Goal: Transaction & Acquisition: Obtain resource

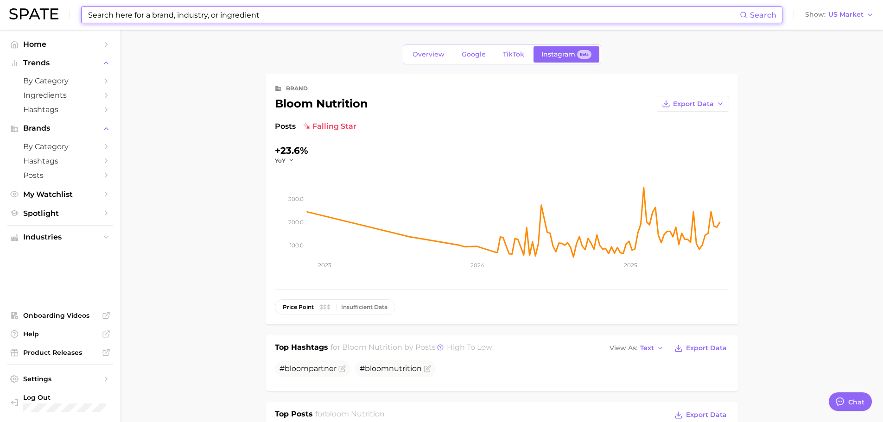
click at [430, 13] on input at bounding box center [413, 15] width 652 height 16
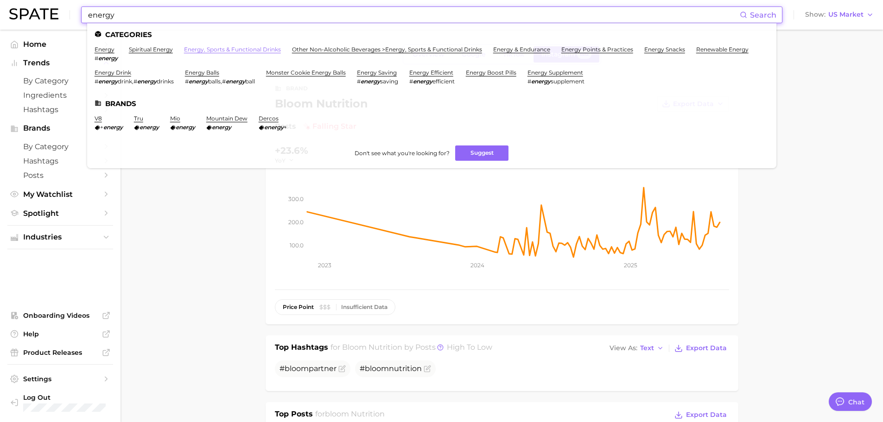
type input "energy"
click at [227, 51] on link "energy, sports & functional drinks" at bounding box center [232, 49] width 97 height 7
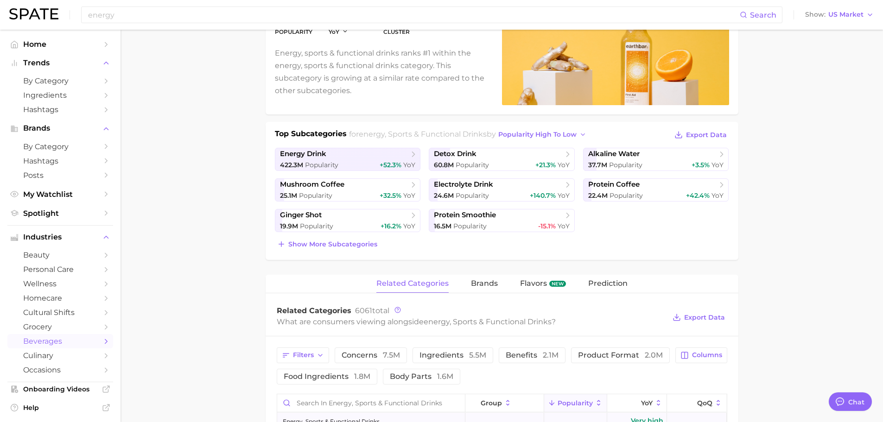
scroll to position [278, 0]
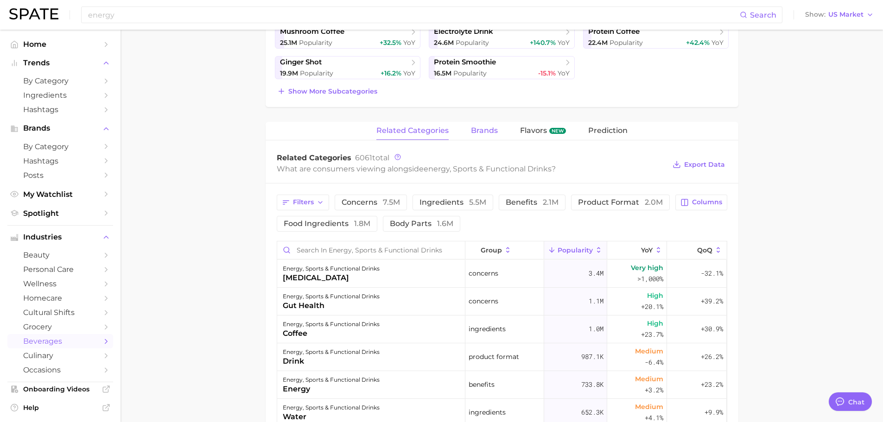
click at [485, 127] on span "brands" at bounding box center [484, 130] width 27 height 8
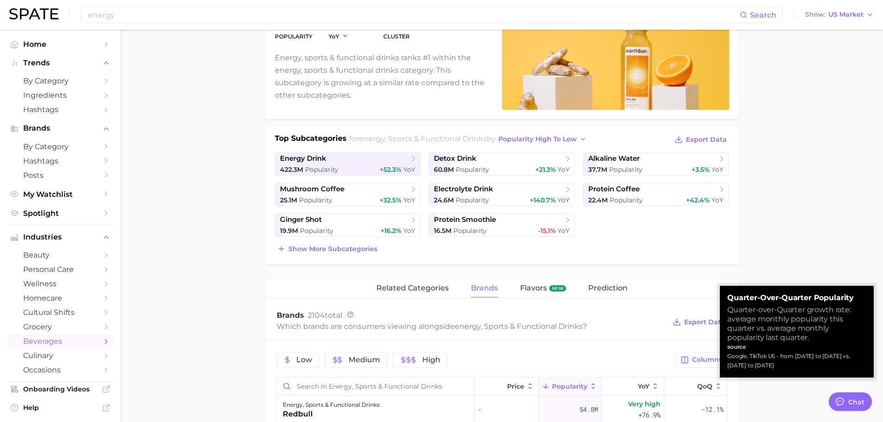
scroll to position [0, 0]
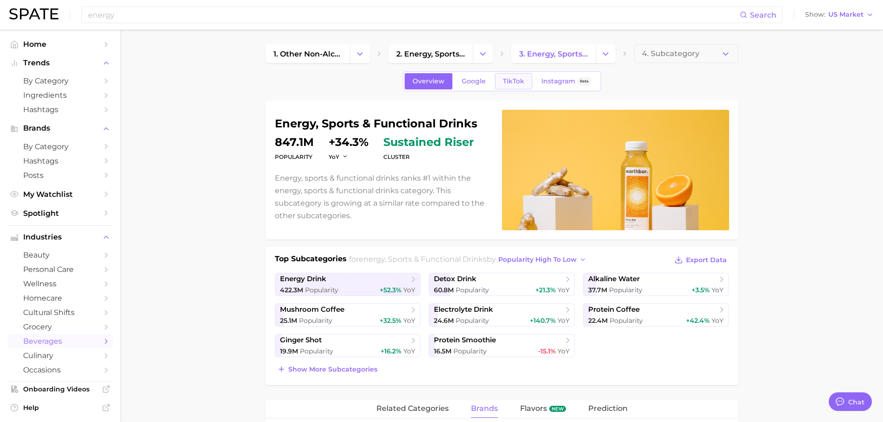
click at [508, 77] on span "TikTok" at bounding box center [513, 81] width 21 height 8
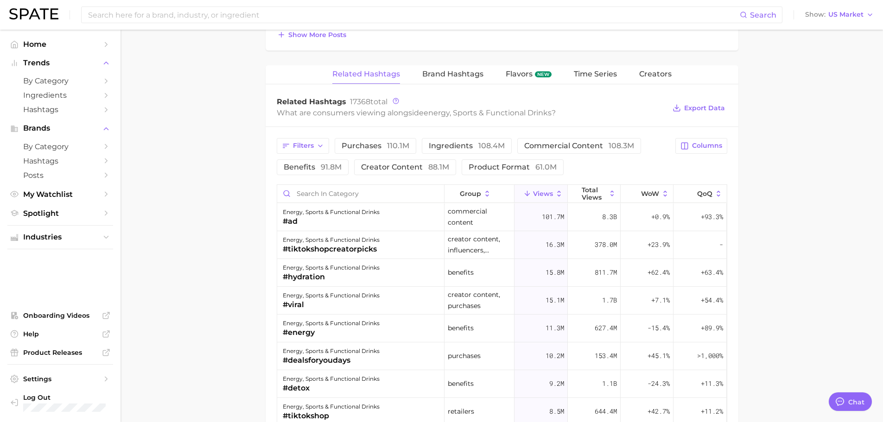
scroll to position [695, 0]
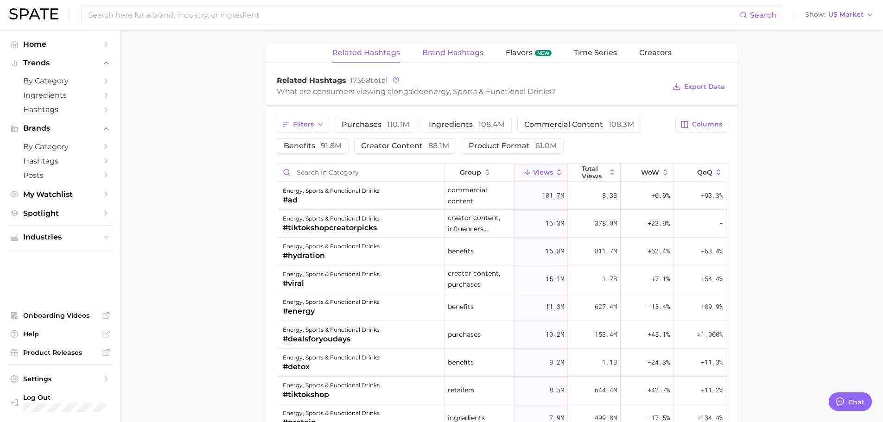
click at [469, 51] on span "Brand Hashtags" at bounding box center [452, 53] width 61 height 8
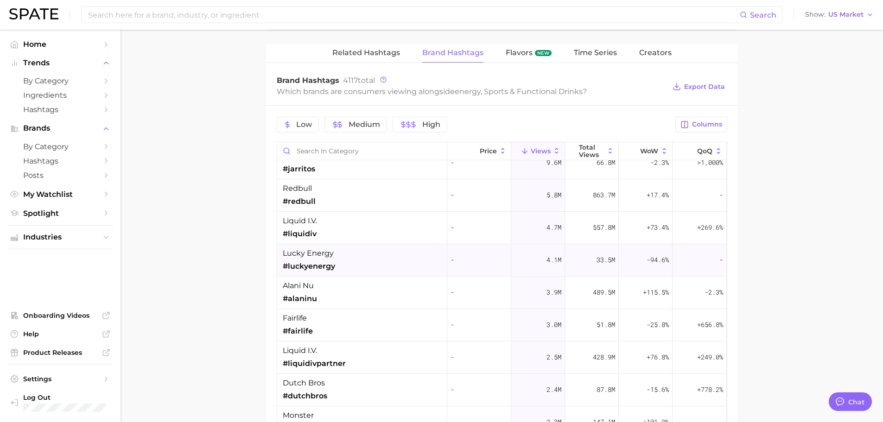
scroll to position [93, 0]
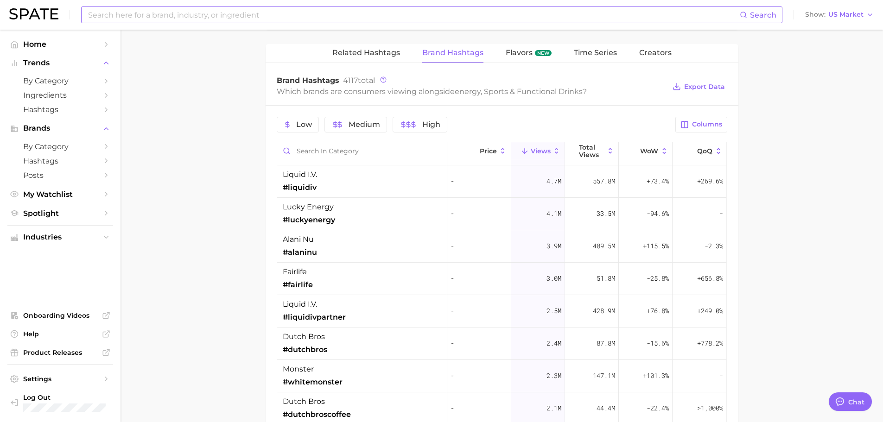
drag, startPoint x: 174, startPoint y: 14, endPoint x: 179, endPoint y: 12, distance: 5.4
click at [174, 13] on input at bounding box center [413, 15] width 652 height 16
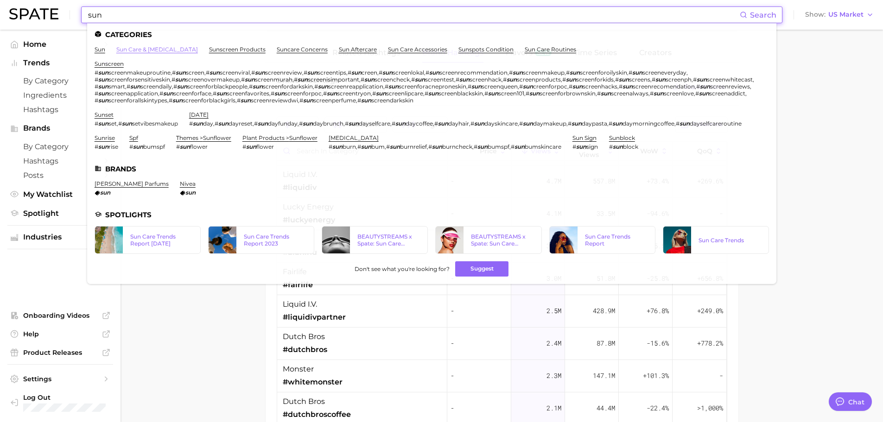
type input "sun"
click at [143, 48] on link "sun care & [MEDICAL_DATA]" at bounding box center [157, 49] width 82 height 7
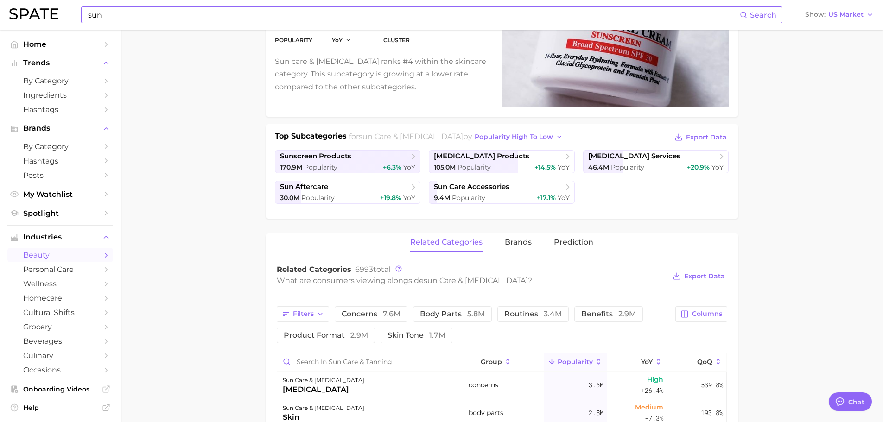
scroll to position [139, 0]
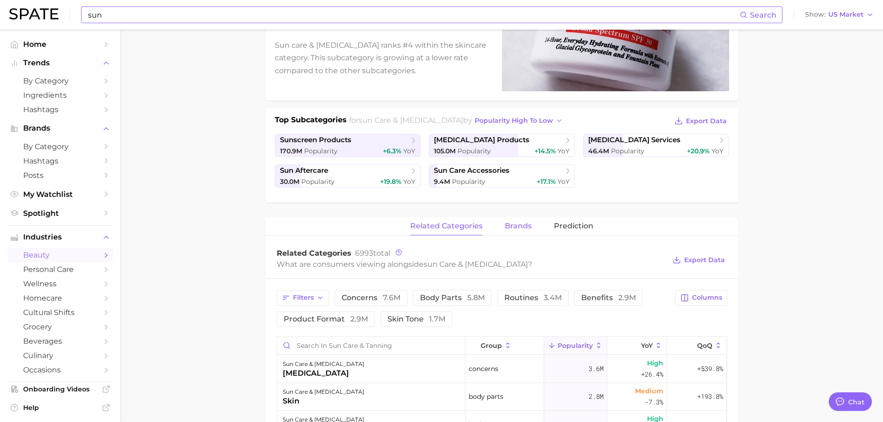
click at [513, 221] on button "brands" at bounding box center [518, 226] width 27 height 18
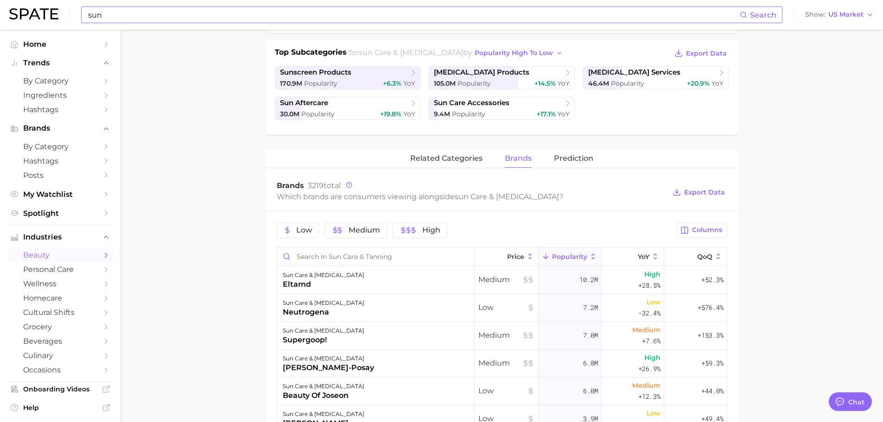
scroll to position [185, 0]
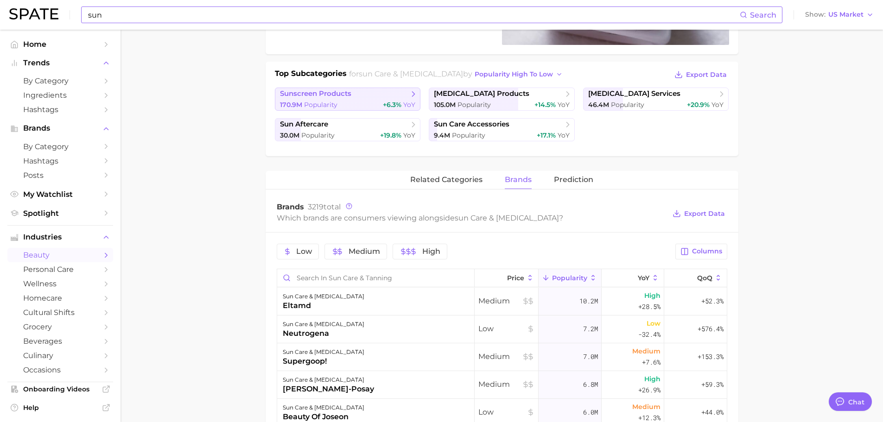
click at [328, 93] on span "sunscreen products" at bounding box center [315, 93] width 71 height 9
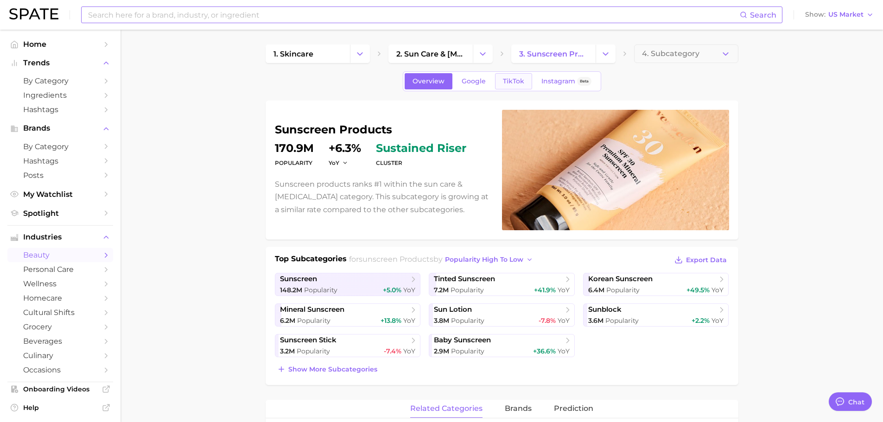
click at [508, 80] on span "TikTok" at bounding box center [513, 81] width 21 height 8
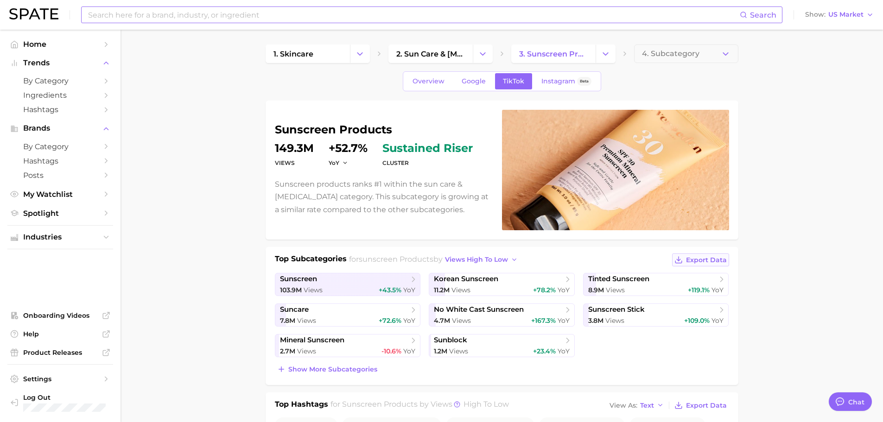
click at [699, 259] on span "Export Data" at bounding box center [706, 260] width 41 height 8
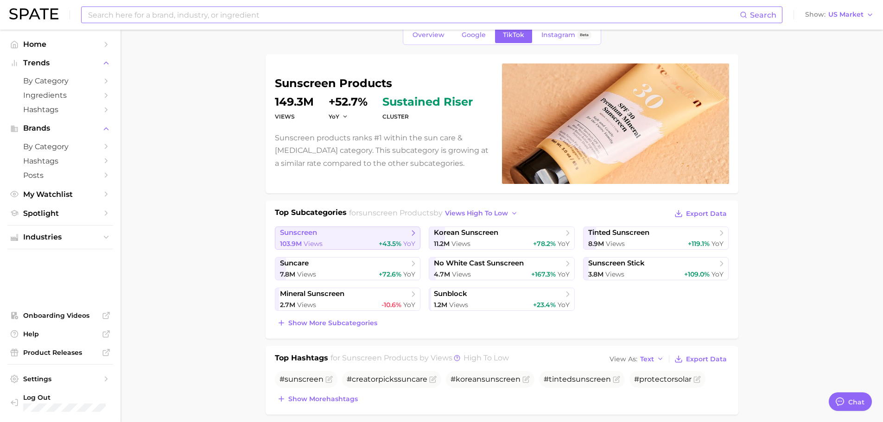
click at [371, 240] on div "103.9m Views +43.5% YoY" at bounding box center [348, 244] width 136 height 9
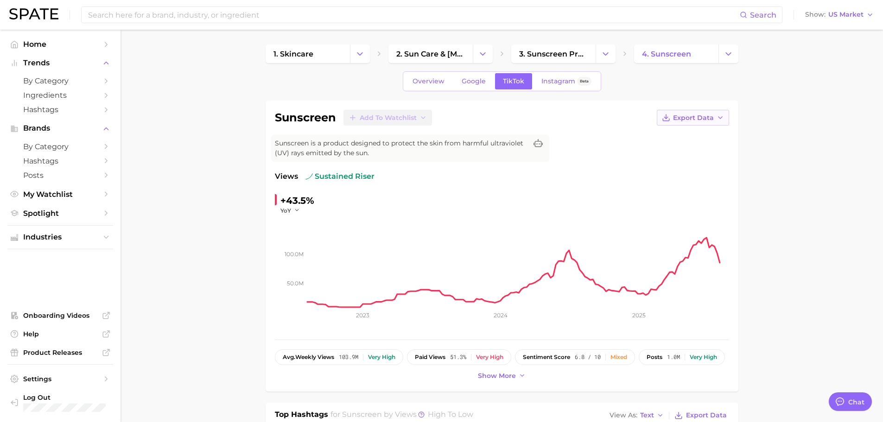
click at [699, 119] on span "Export Data" at bounding box center [693, 118] width 41 height 8
click at [669, 140] on button "Time Series CSV" at bounding box center [678, 134] width 102 height 17
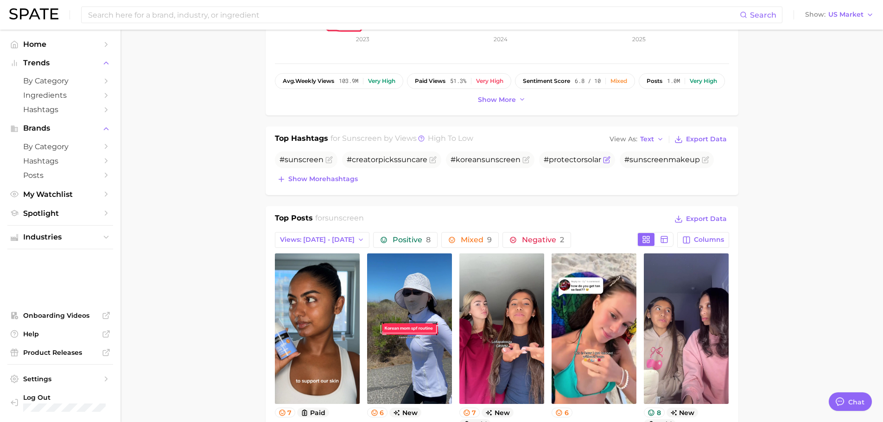
scroll to position [278, 0]
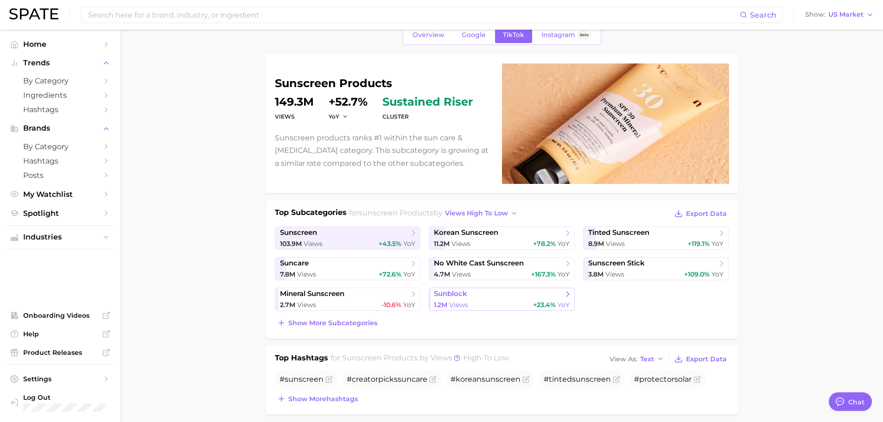
scroll to position [93, 0]
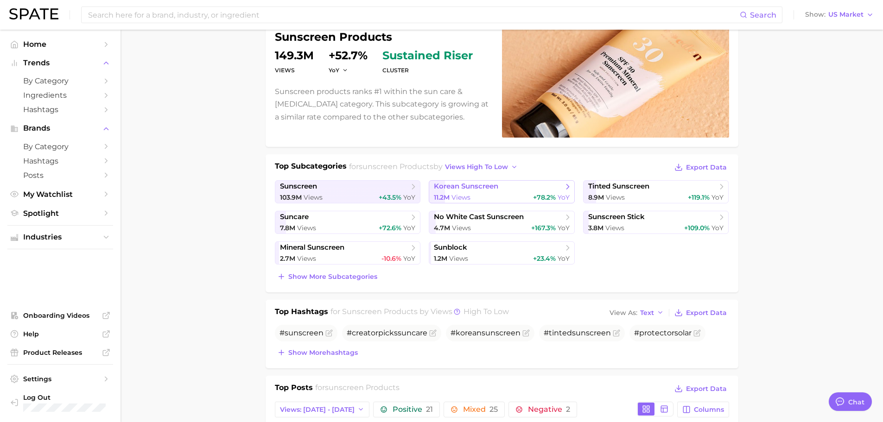
click at [502, 192] on link "korean sunscreen 11.2m Views +78.2% YoY" at bounding box center [502, 191] width 146 height 23
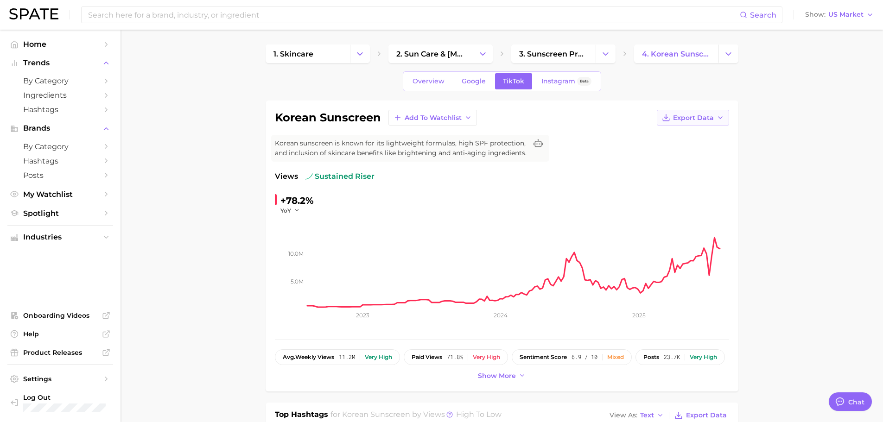
click at [704, 117] on span "Export Data" at bounding box center [693, 118] width 41 height 8
click at [670, 135] on span "Time Series CSV" at bounding box center [670, 135] width 54 height 8
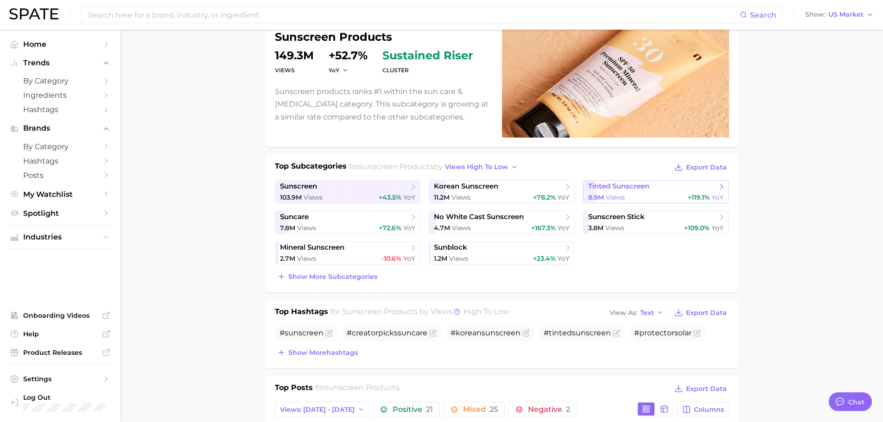
click at [629, 191] on link "tinted sunscreen 8.9m Views +119.1% YoY" at bounding box center [656, 191] width 146 height 23
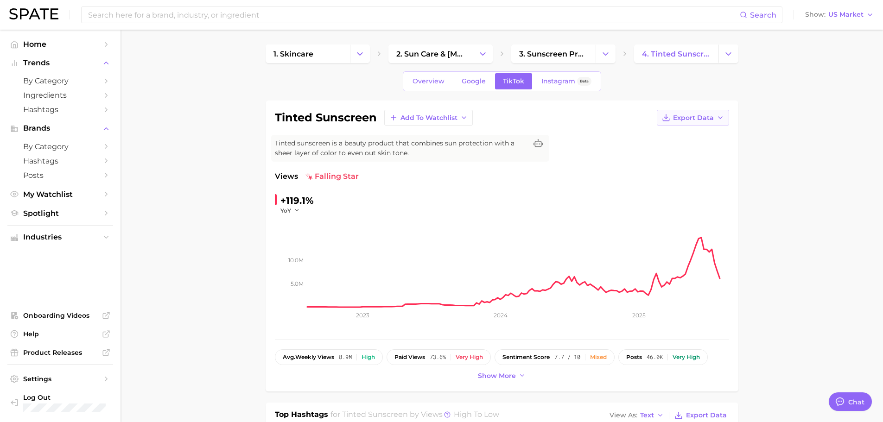
click at [699, 117] on span "Export Data" at bounding box center [693, 118] width 41 height 8
click at [683, 135] on span "Time Series CSV" at bounding box center [670, 135] width 54 height 8
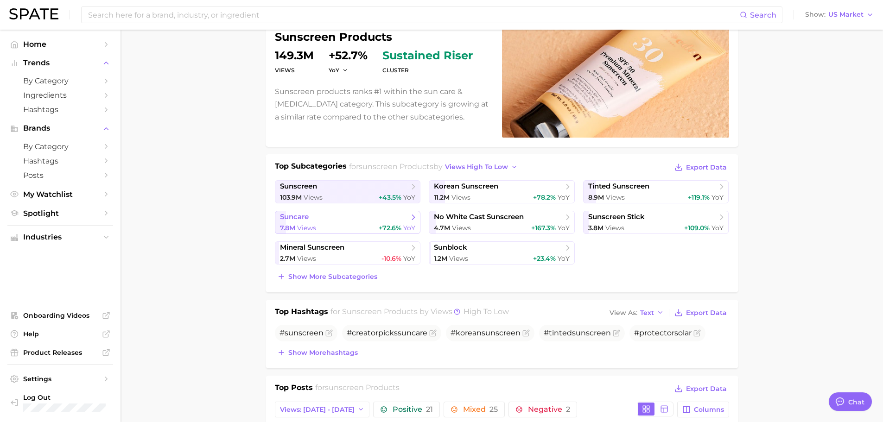
click at [360, 215] on span "suncare" at bounding box center [344, 217] width 129 height 9
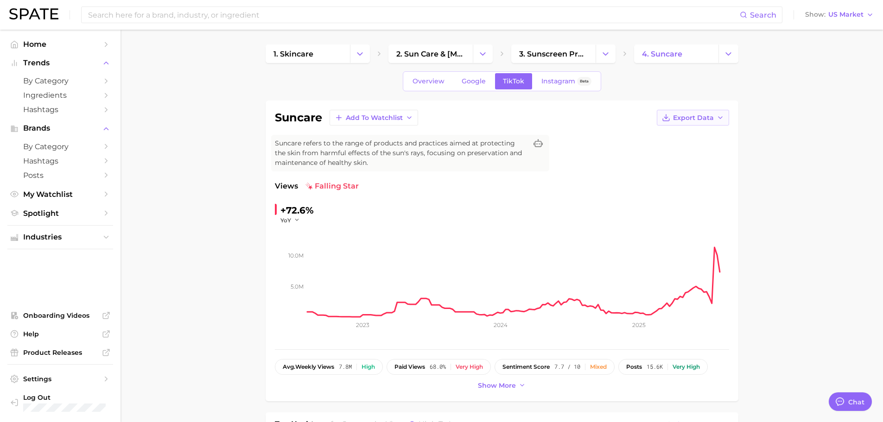
click at [693, 120] on span "Export Data" at bounding box center [693, 118] width 41 height 8
click at [665, 135] on span "Time Series CSV" at bounding box center [670, 135] width 54 height 8
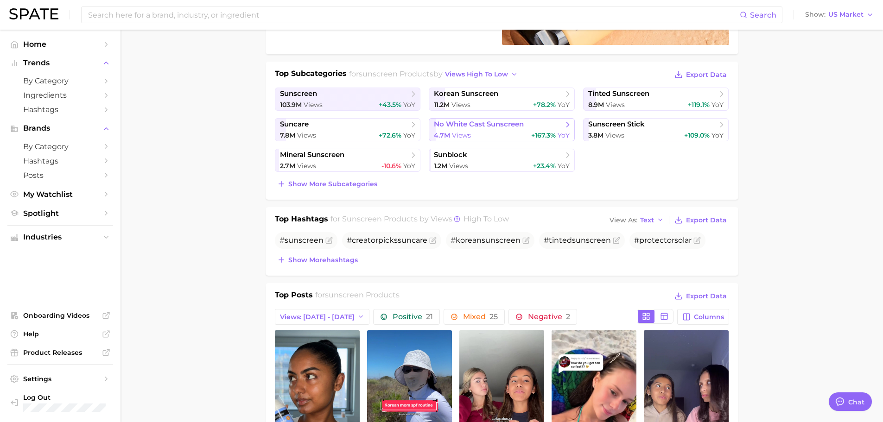
click at [480, 134] on div "4.7m Views +167.3% YoY" at bounding box center [502, 135] width 136 height 9
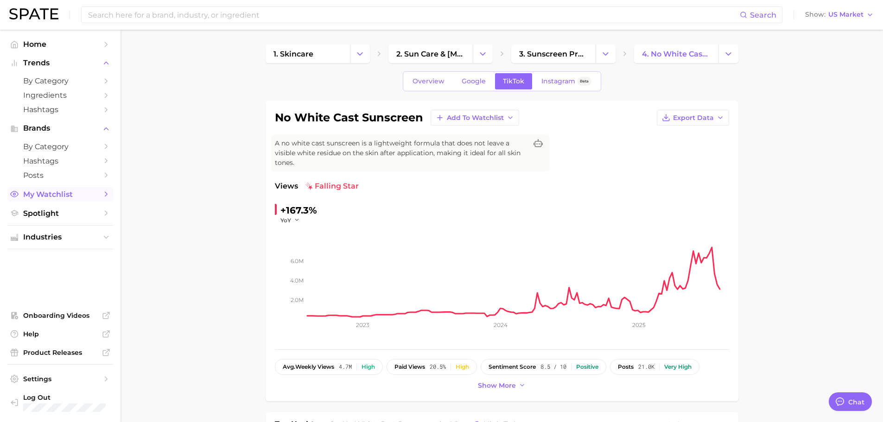
click at [66, 195] on span "My Watchlist" at bounding box center [60, 194] width 74 height 9
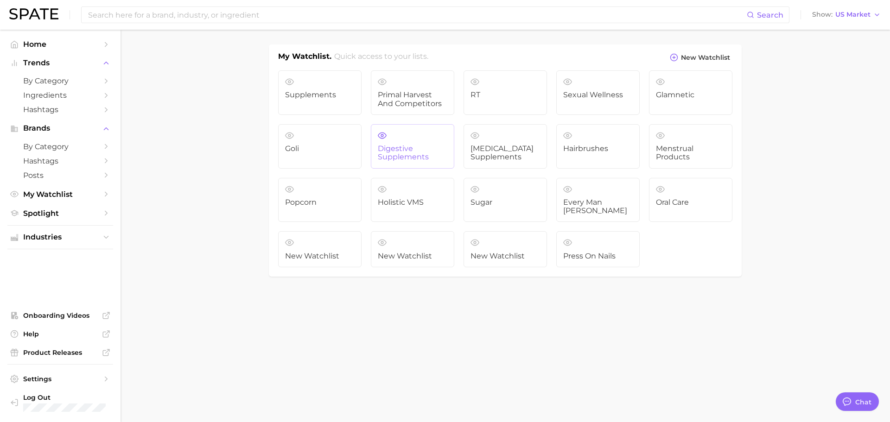
click at [417, 144] on link "Digestive Supplements" at bounding box center [412, 146] width 83 height 44
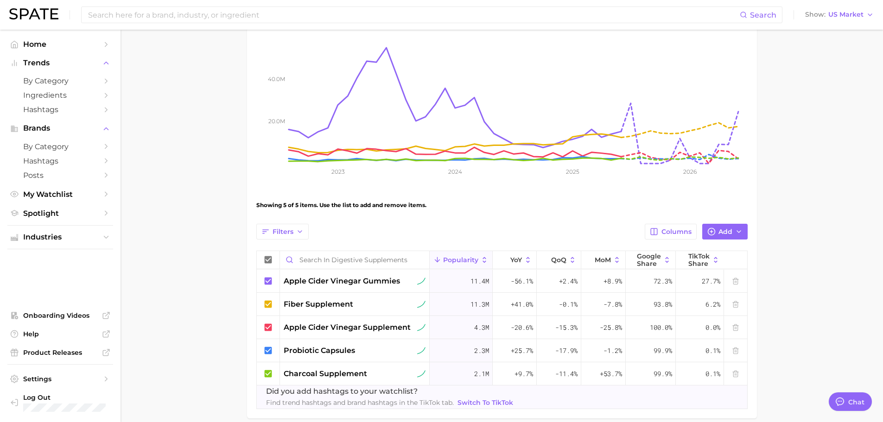
scroll to position [139, 0]
click at [719, 234] on span "Add" at bounding box center [725, 231] width 14 height 8
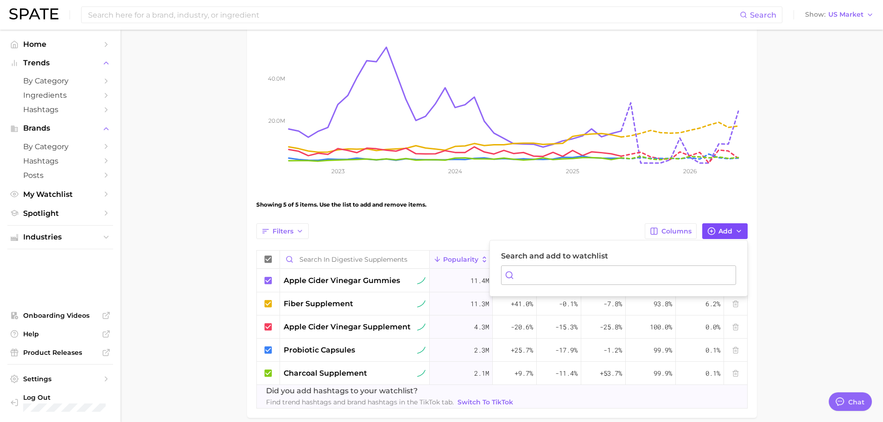
drag, startPoint x: 783, startPoint y: 193, endPoint x: 724, endPoint y: 224, distance: 66.9
click at [782, 192] on main "Digestive Supplements Settings Overview Google TikTok View Combined Export Data…" at bounding box center [501, 178] width 762 height 574
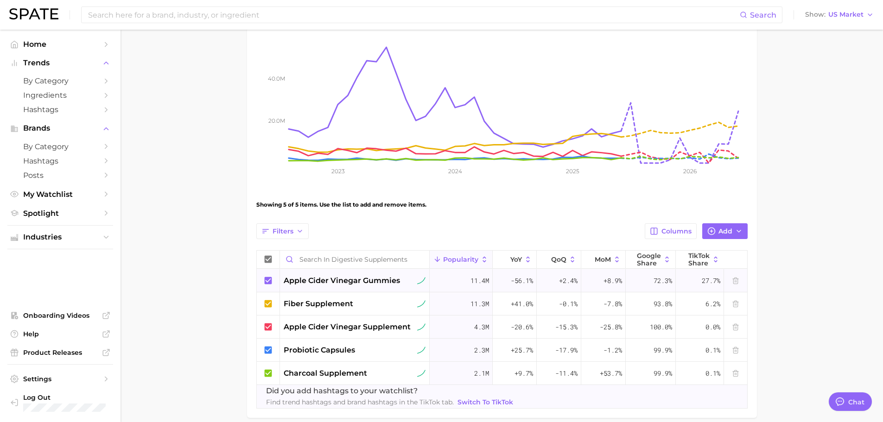
click at [376, 280] on span "apple cider vinegar gummies" at bounding box center [342, 280] width 116 height 11
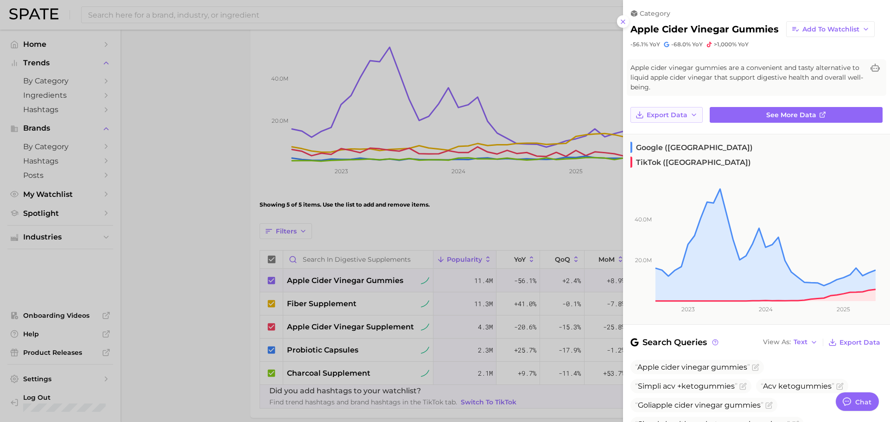
click at [665, 107] on button "Export Data" at bounding box center [666, 115] width 72 height 16
click at [511, 201] on div at bounding box center [445, 211] width 890 height 422
click at [267, 233] on div at bounding box center [445, 211] width 890 height 422
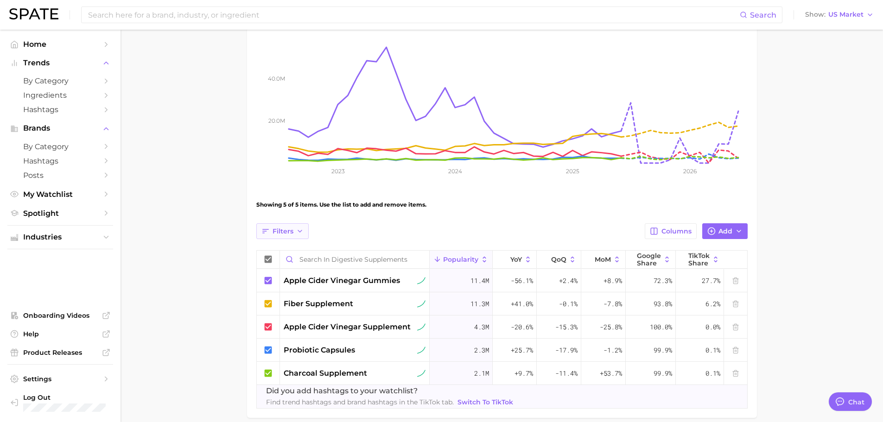
click at [290, 230] on span "Filters" at bounding box center [282, 231] width 21 height 8
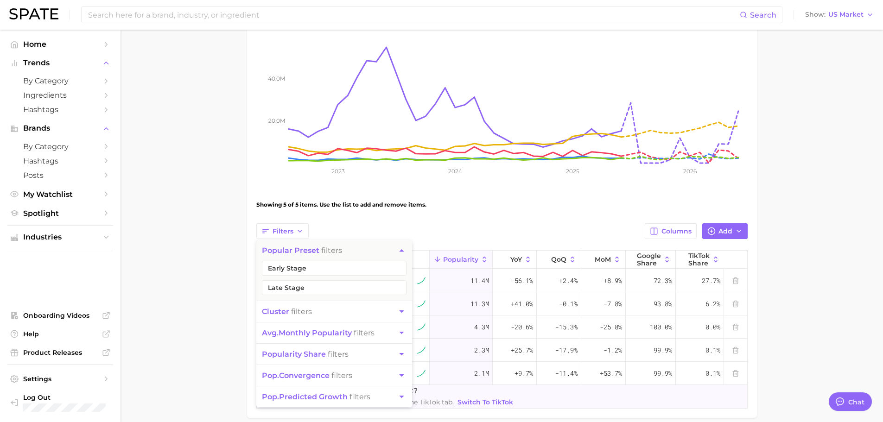
click at [394, 224] on div "Filters Popular Preset filters Early Stage Late Stage cluster filters avg. mont…" at bounding box center [501, 231] width 491 height 16
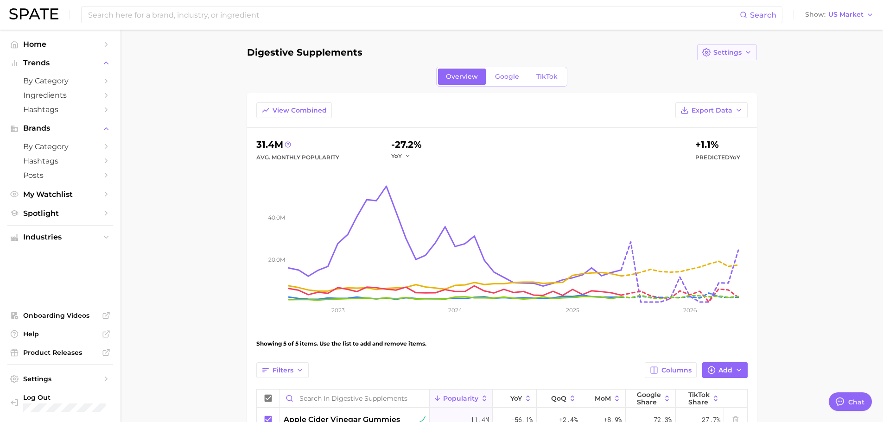
click at [718, 57] on button "Settings" at bounding box center [727, 52] width 60 height 16
click at [777, 228] on main "Digestive Supplements Settings Edit Details Duplicate Delete Overview Google Ti…" at bounding box center [501, 317] width 762 height 574
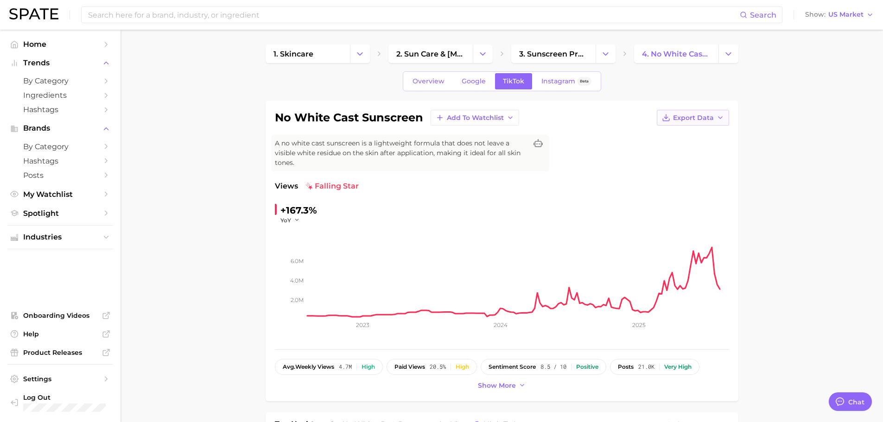
click at [690, 120] on span "Export Data" at bounding box center [693, 118] width 41 height 8
click at [668, 136] on span "Time Series CSV" at bounding box center [670, 135] width 54 height 8
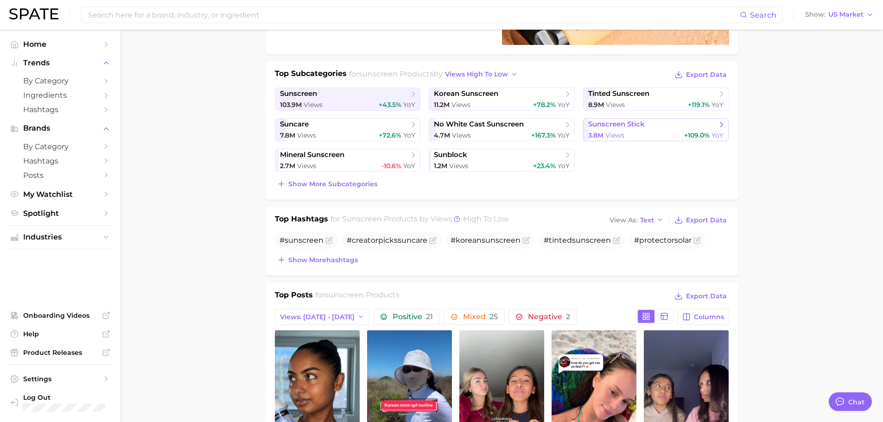
click at [637, 126] on span "sunscreen stick" at bounding box center [616, 124] width 57 height 9
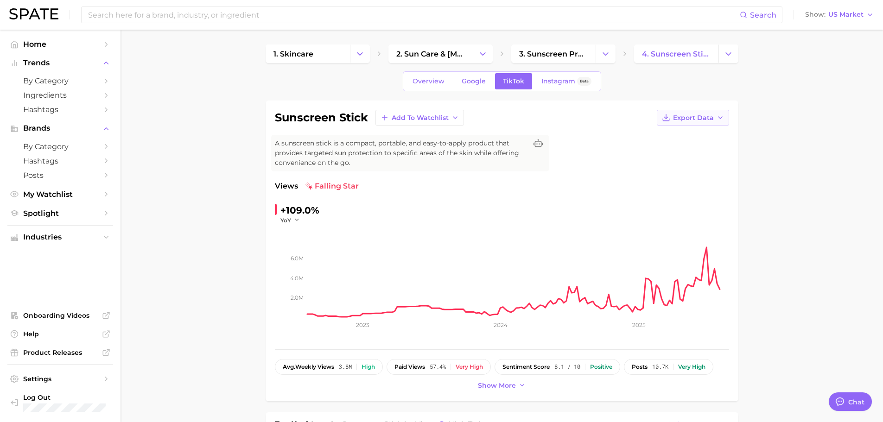
click at [676, 120] on span "Export Data" at bounding box center [693, 118] width 41 height 8
click at [665, 137] on span "Time Series CSV" at bounding box center [670, 135] width 54 height 8
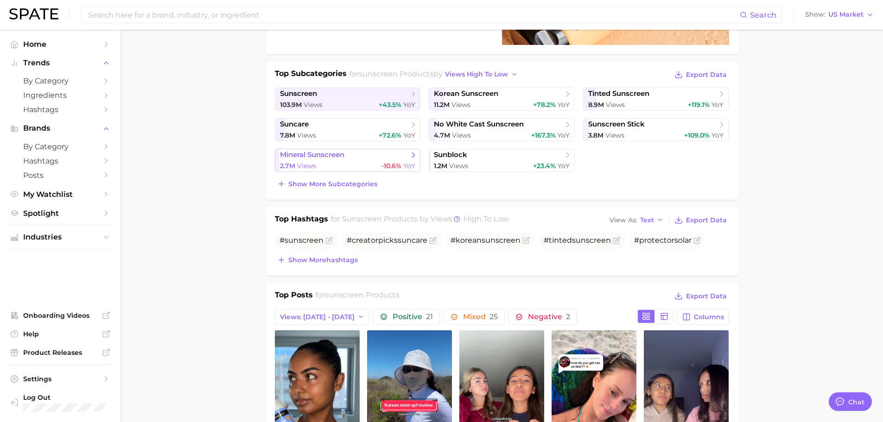
click at [320, 161] on link "mineral sunscreen 2.7m Views -10.6% YoY" at bounding box center [348, 160] width 146 height 23
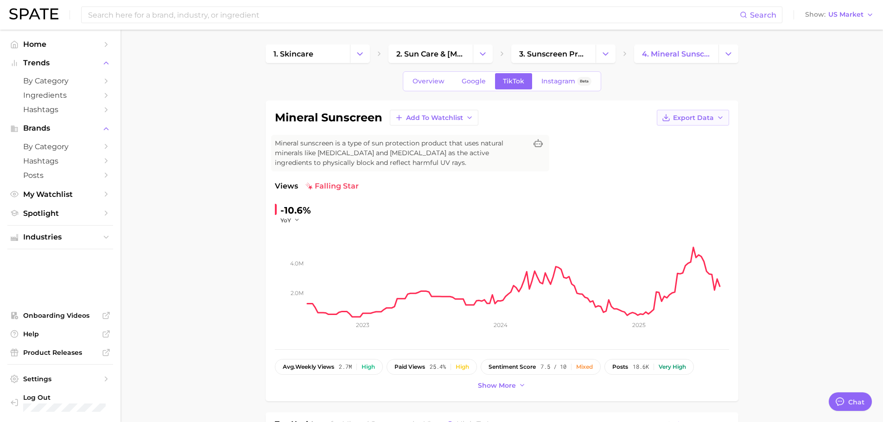
click at [692, 117] on span "Export Data" at bounding box center [693, 118] width 41 height 8
click at [679, 136] on span "Time Series CSV" at bounding box center [670, 135] width 54 height 8
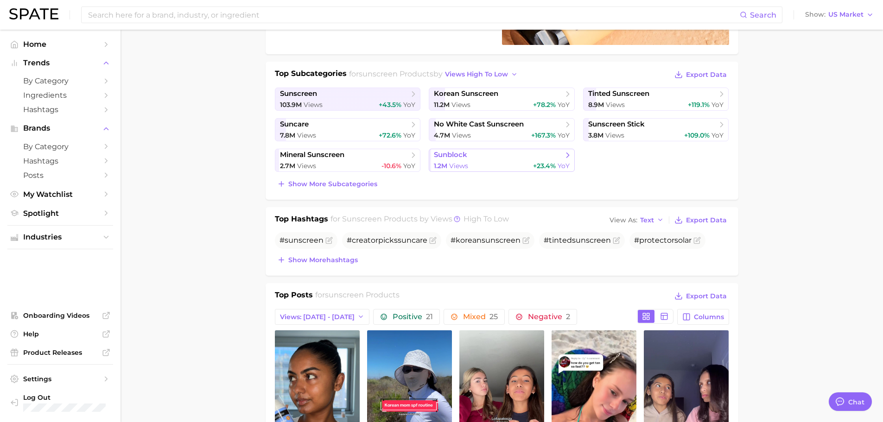
click at [475, 152] on span "sunblock" at bounding box center [498, 155] width 129 height 9
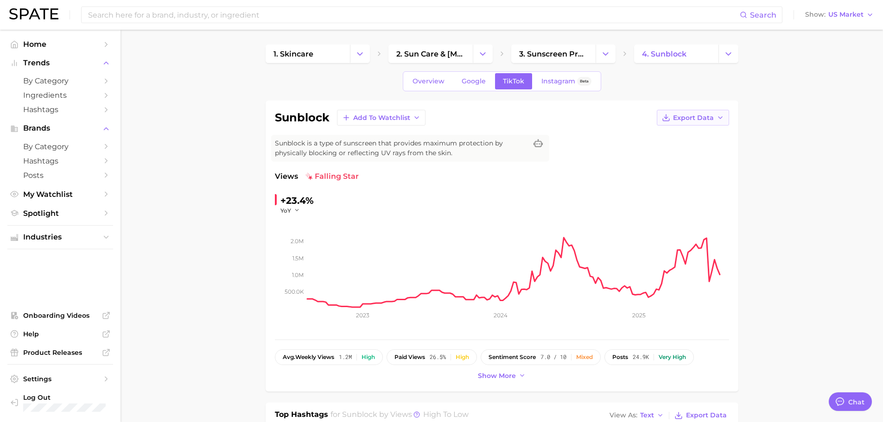
click at [705, 122] on button "Export Data" at bounding box center [693, 118] width 72 height 16
click at [674, 139] on button "Time Series CSV" at bounding box center [678, 134] width 102 height 17
